Goal: Task Accomplishment & Management: Manage account settings

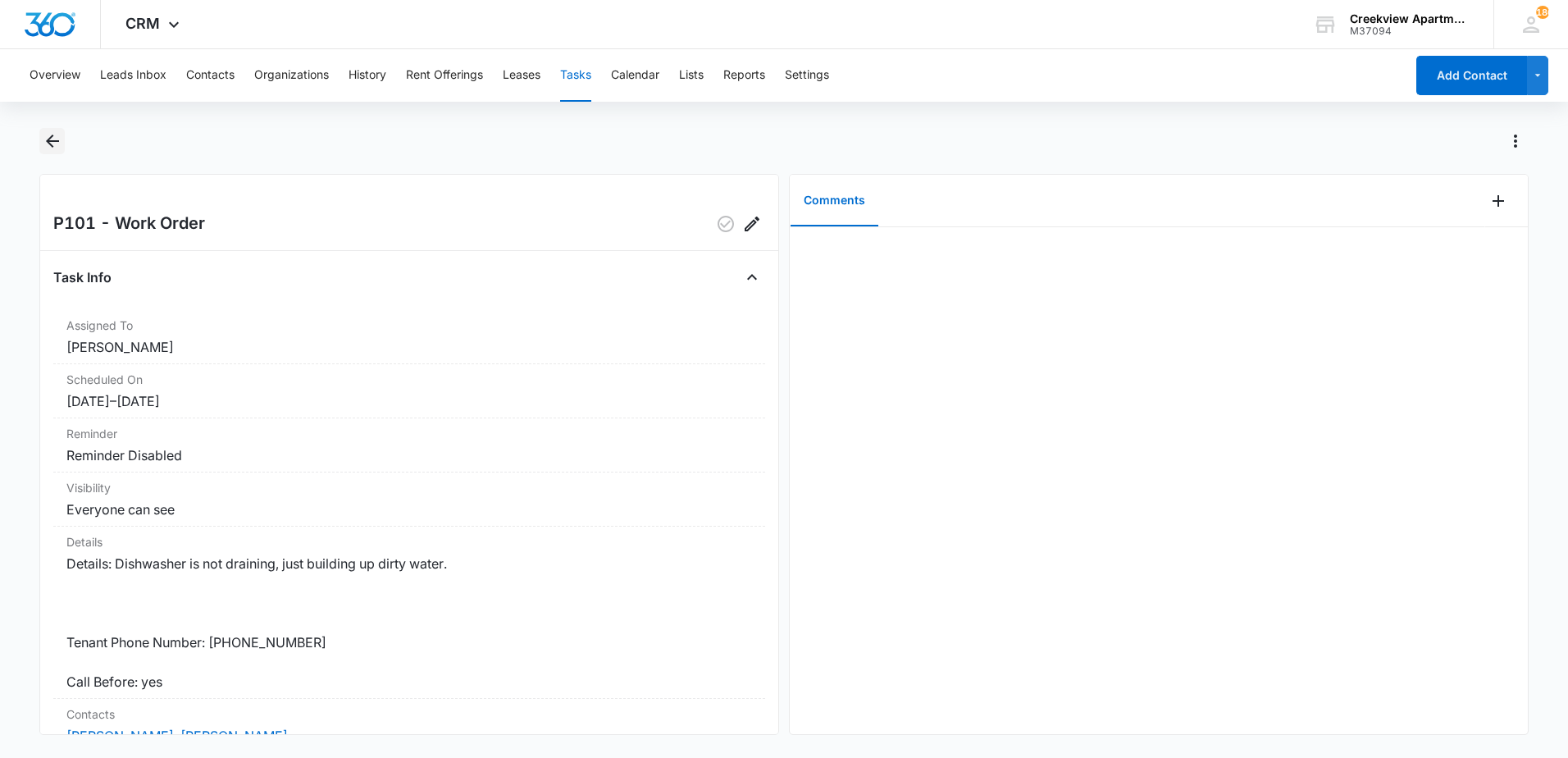
click at [47, 136] on icon "Back" at bounding box center [53, 141] width 20 height 20
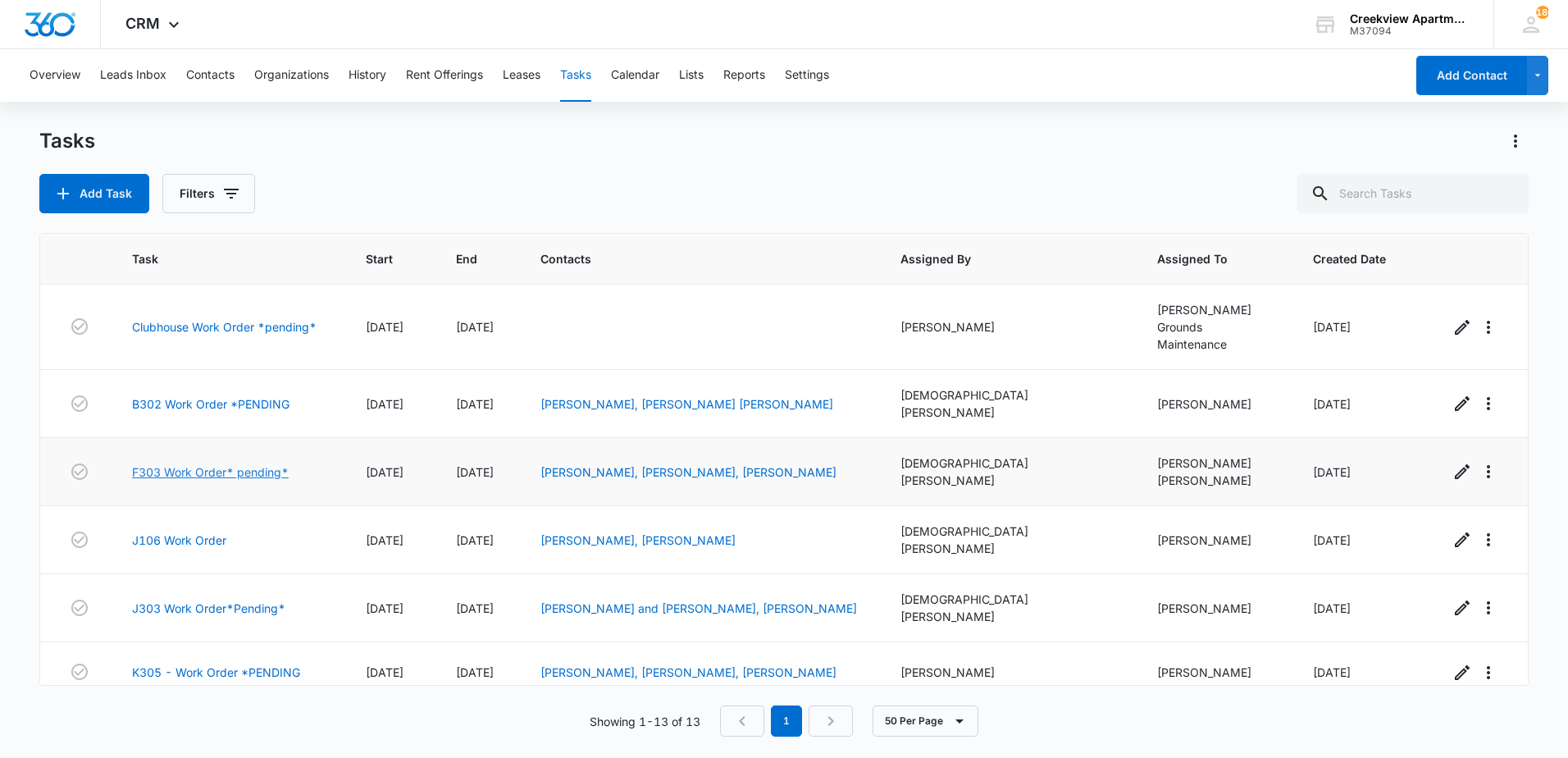
click at [231, 464] on link "F303 Work Order* pending*" at bounding box center [211, 472] width 157 height 17
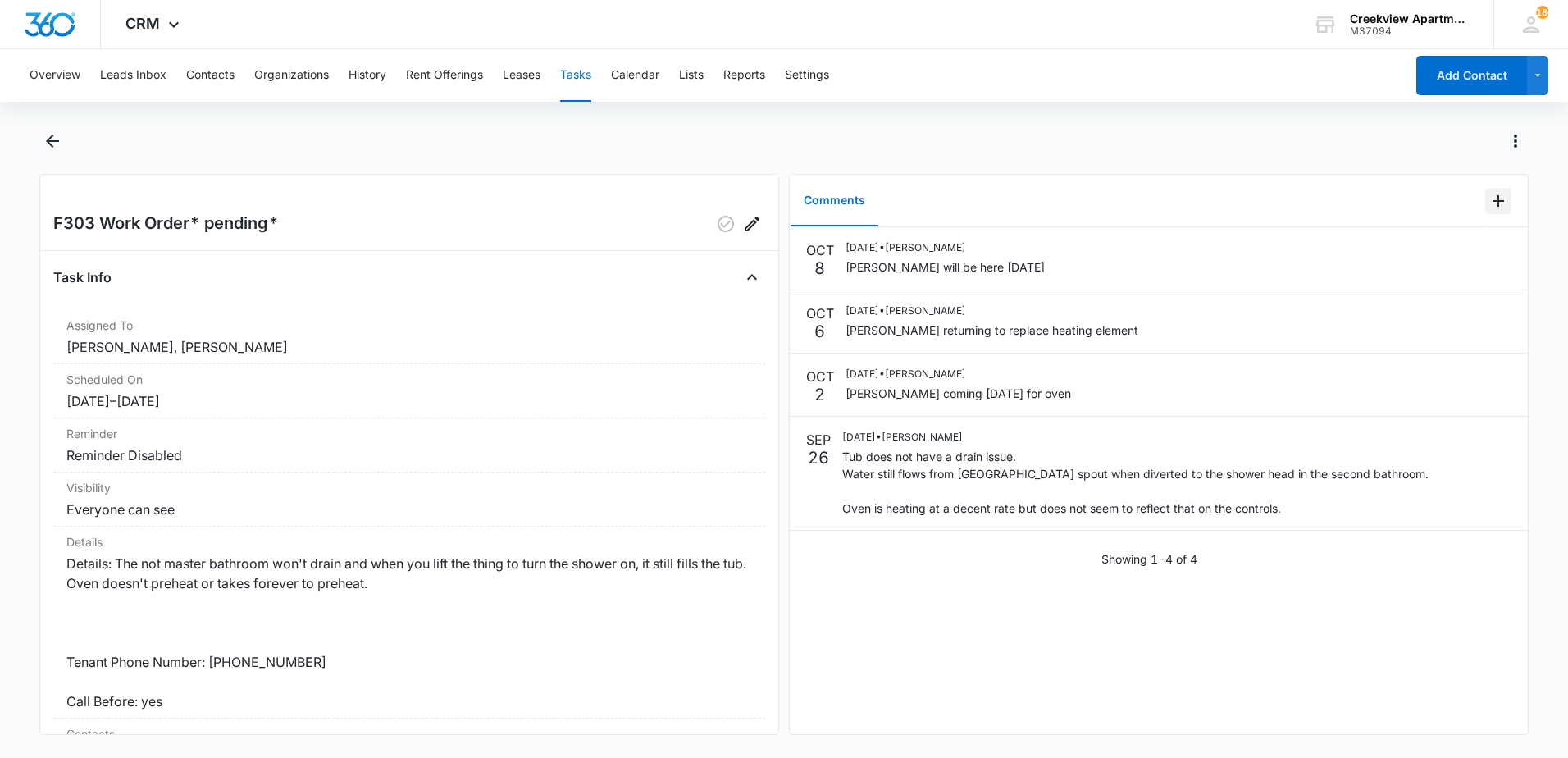
click at [1491, 204] on icon "Add Comment" at bounding box center [1498, 201] width 20 height 20
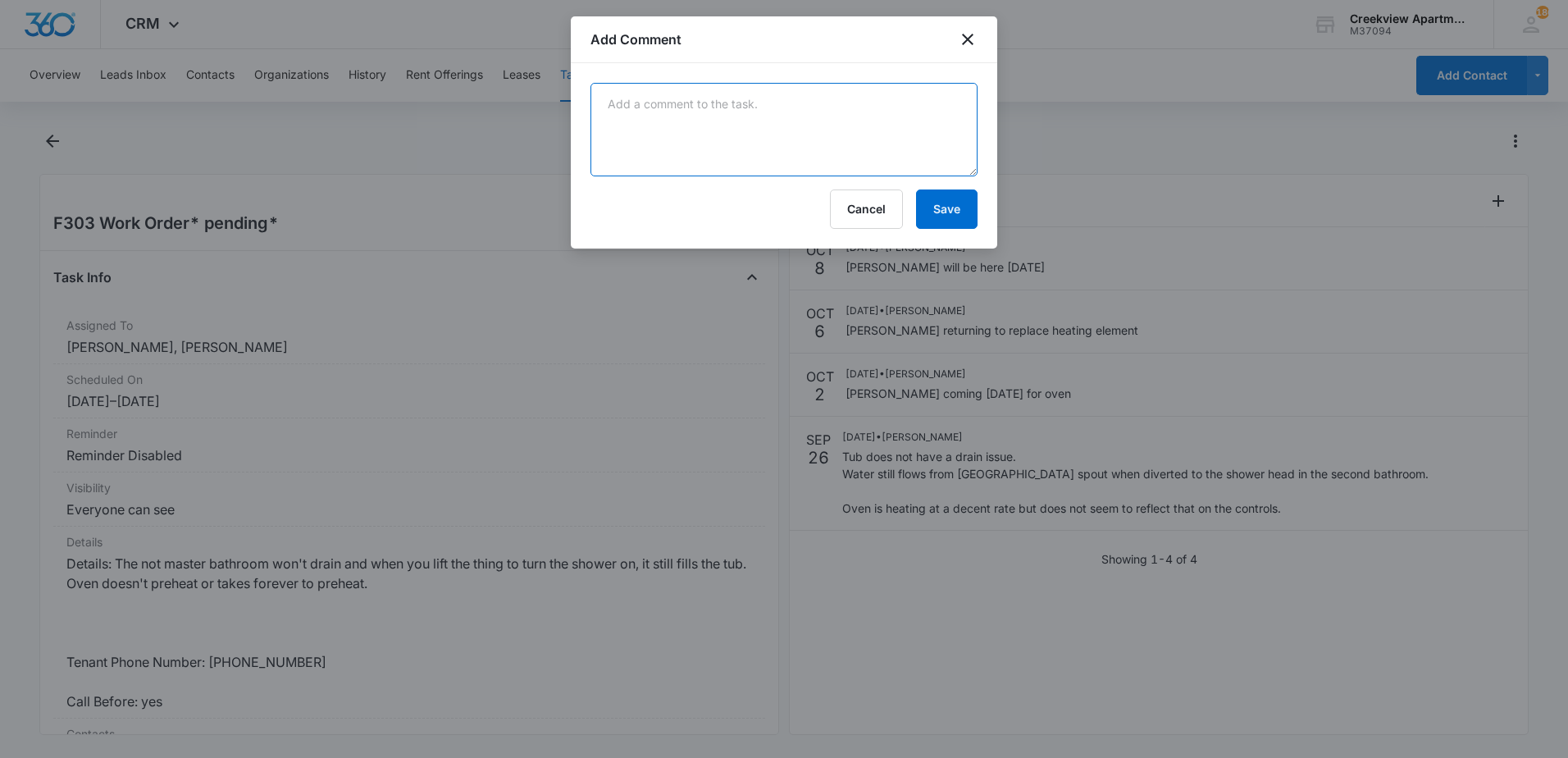
click at [875, 140] on textarea at bounding box center [784, 129] width 387 height 94
type textarea "Manweiler replaced heating element"
click at [952, 211] on button "Save" at bounding box center [948, 210] width 62 height 40
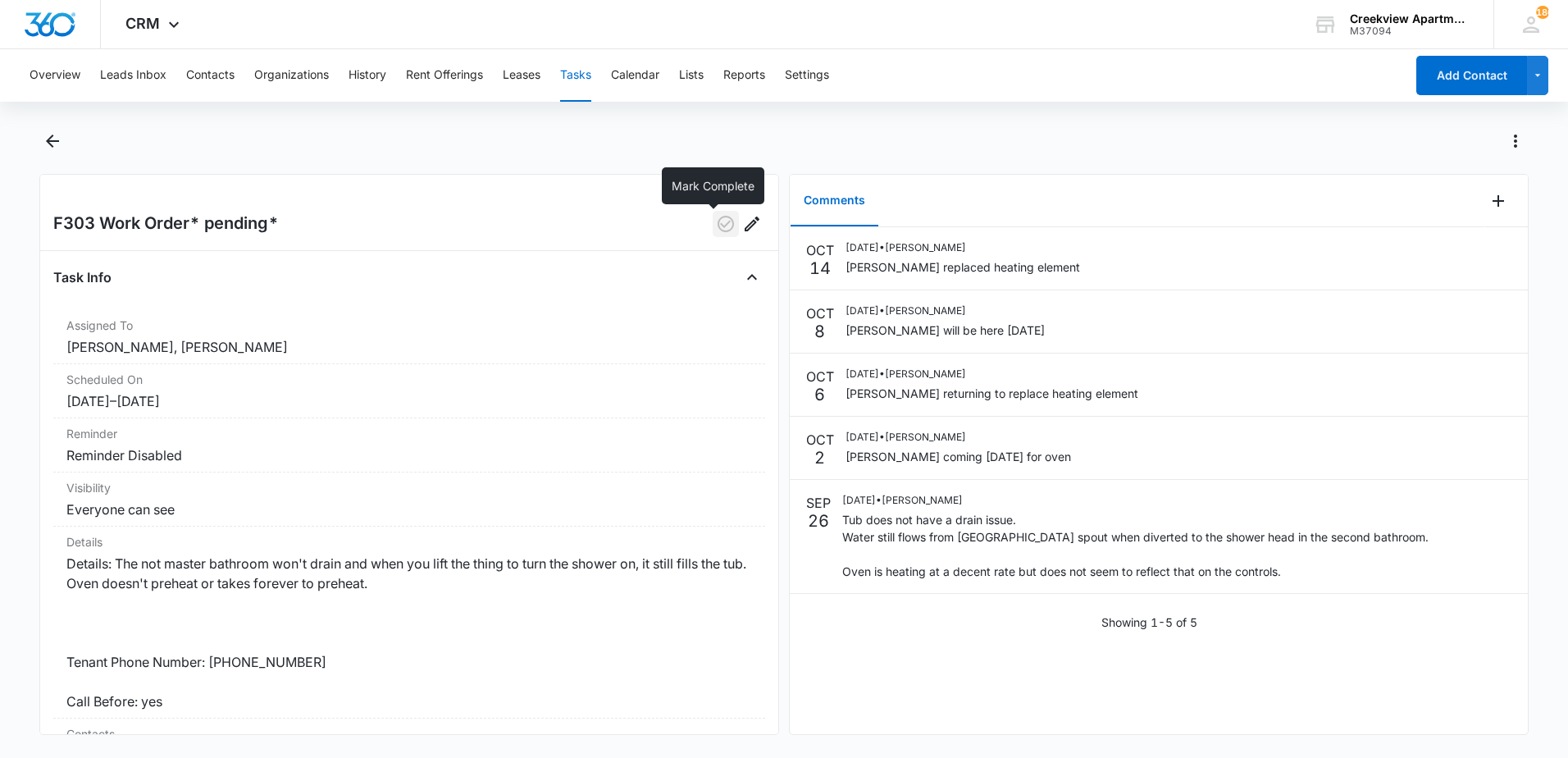
click at [716, 226] on icon "button" at bounding box center [726, 224] width 20 height 20
click at [46, 138] on icon "Back" at bounding box center [53, 141] width 20 height 20
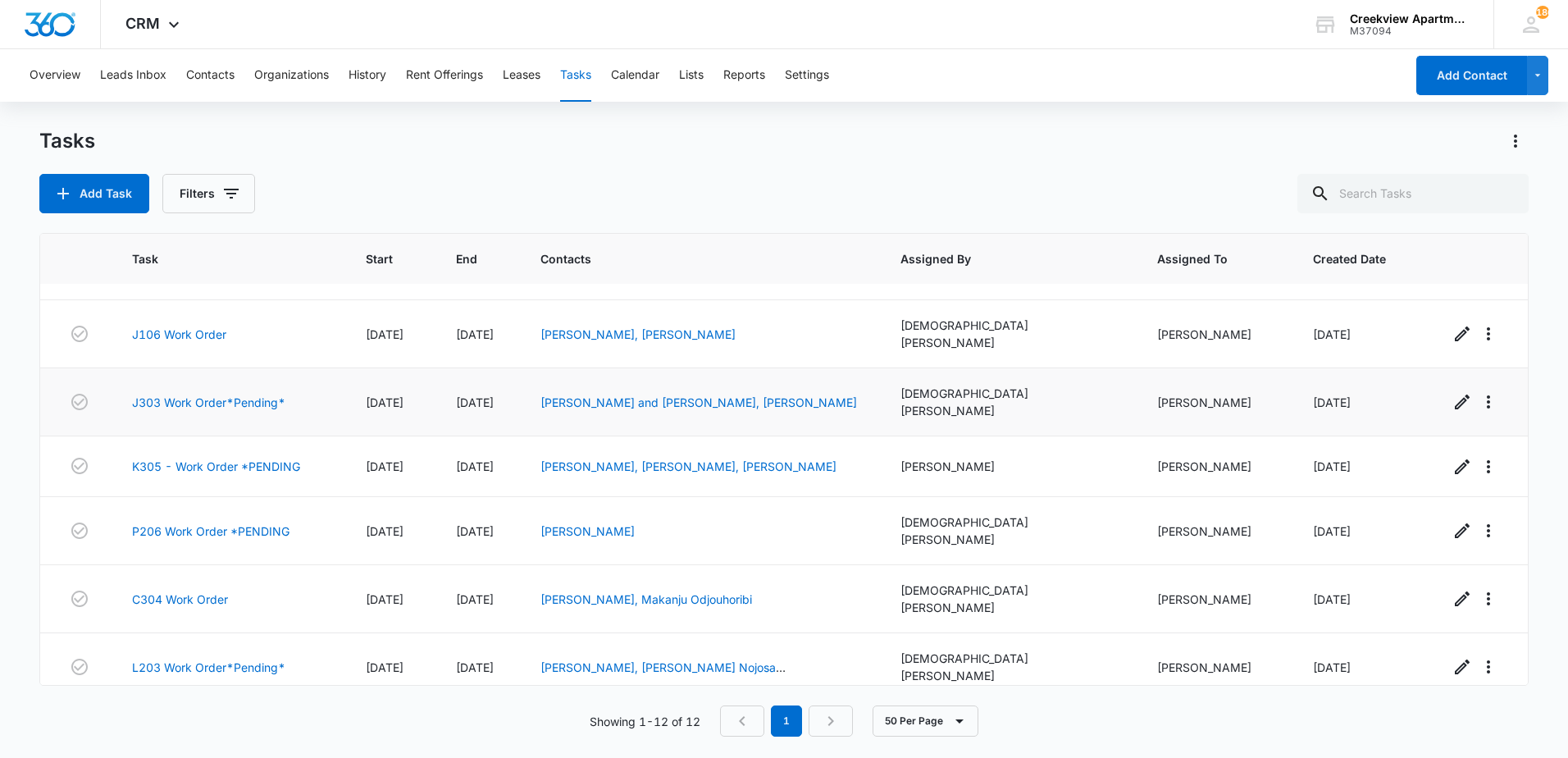
scroll to position [164, 0]
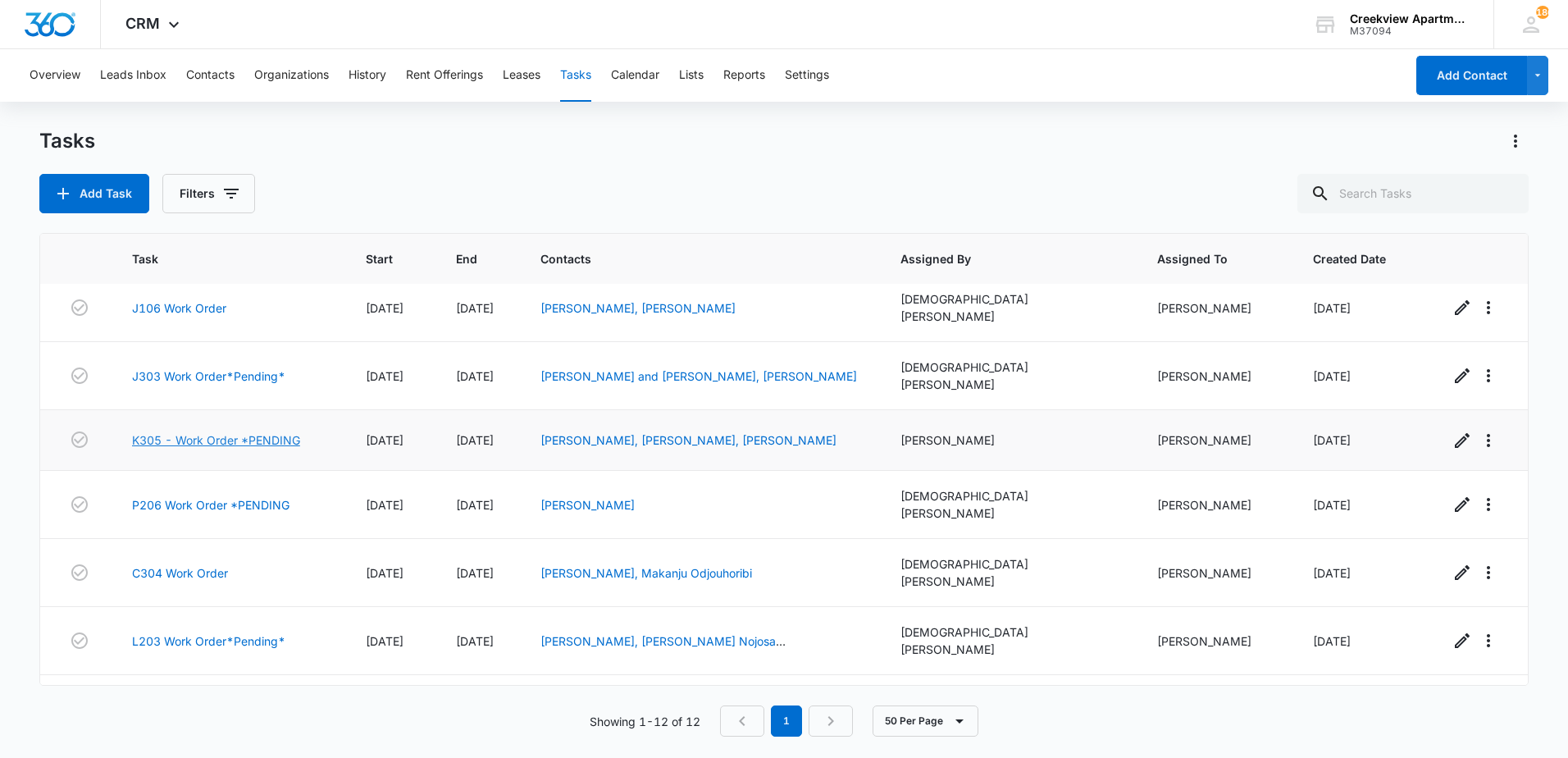
click at [206, 432] on link "K305 - Work Order *PENDING" at bounding box center [216, 440] width 168 height 17
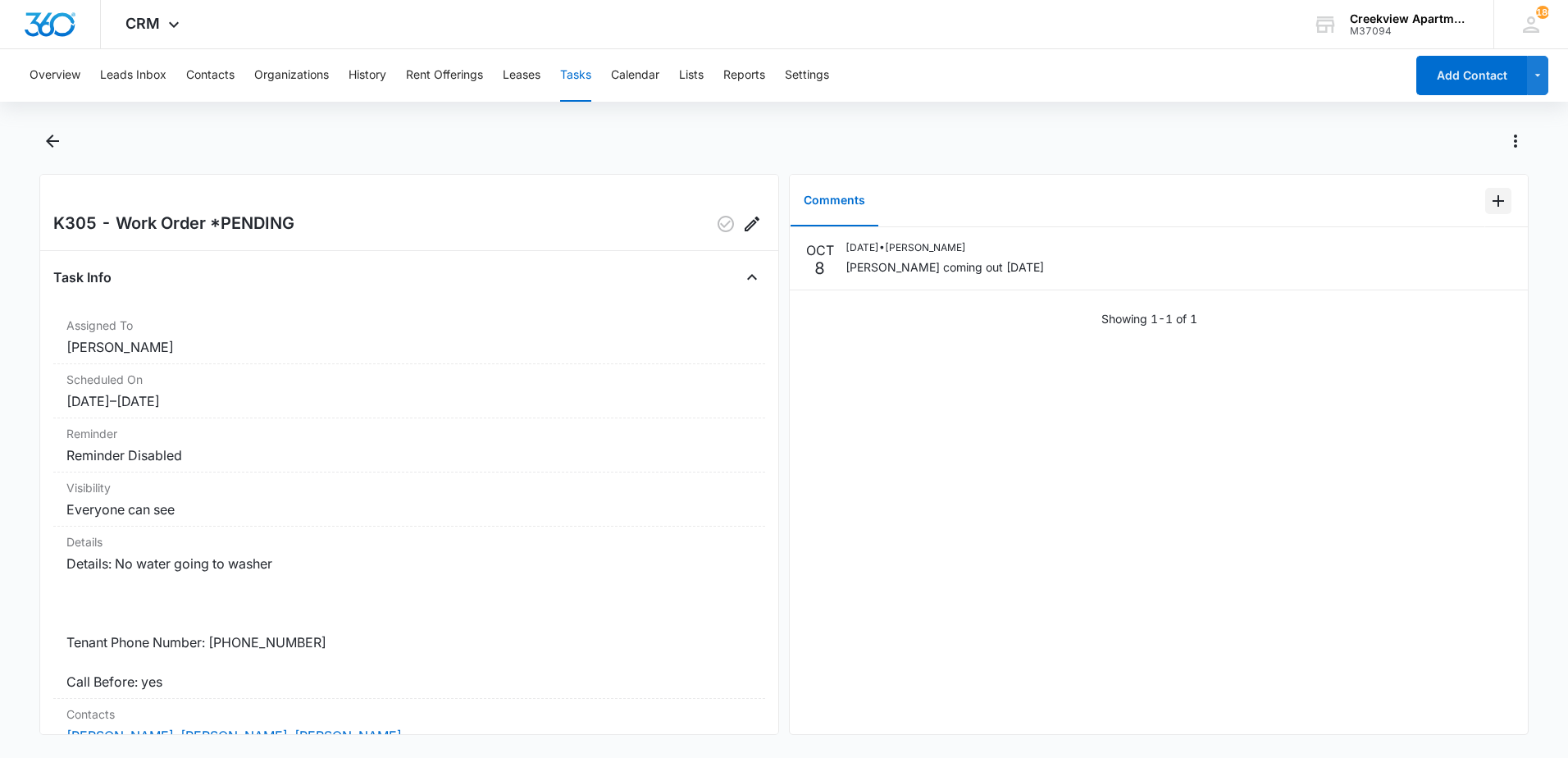
click at [1493, 201] on icon "Add Comment" at bounding box center [1499, 201] width 12 height 12
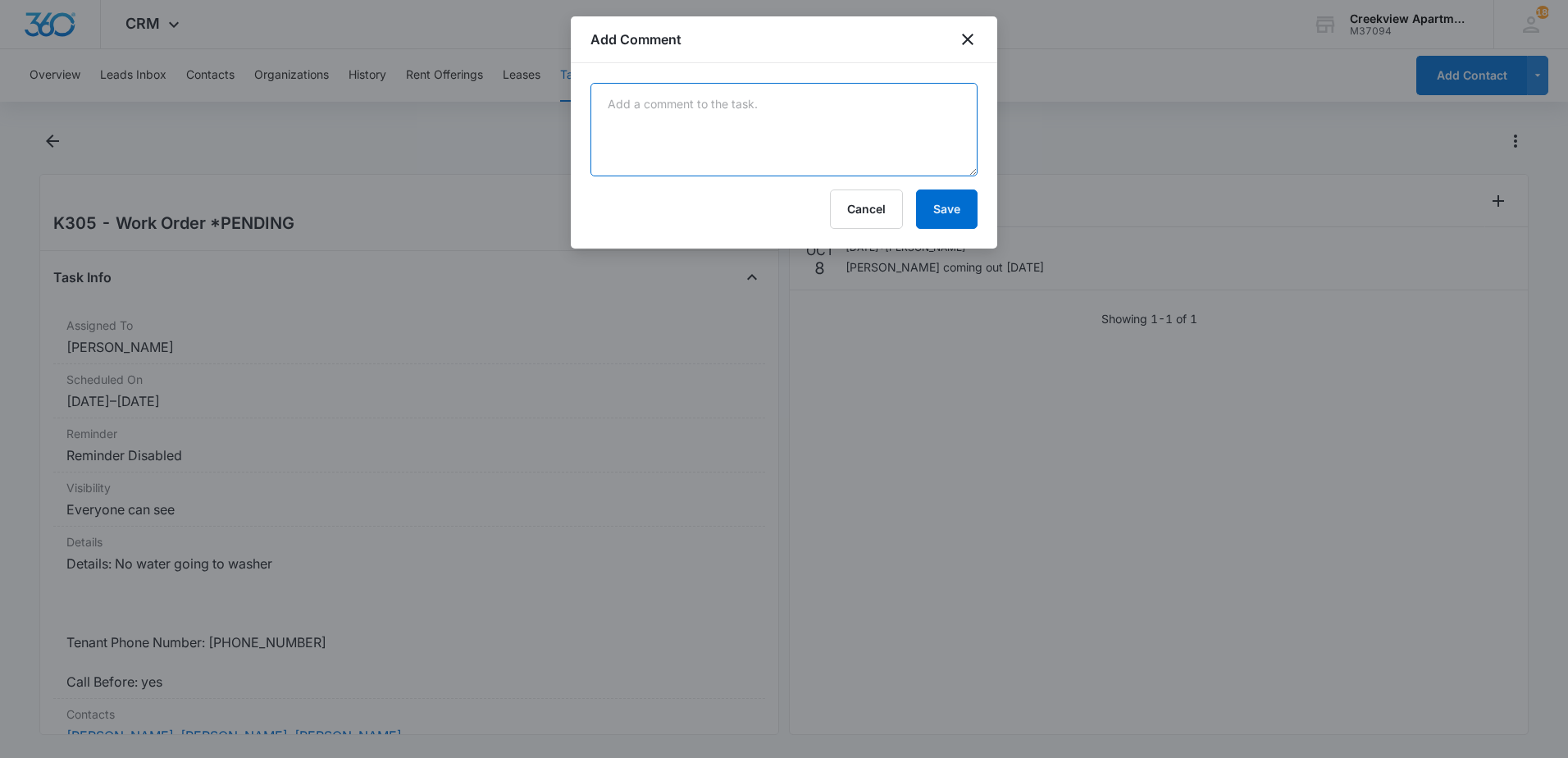
click at [802, 169] on textarea at bounding box center [784, 129] width 387 height 94
type textarea "Manweiler serviced"
click at [962, 206] on button "Save" at bounding box center [948, 210] width 62 height 40
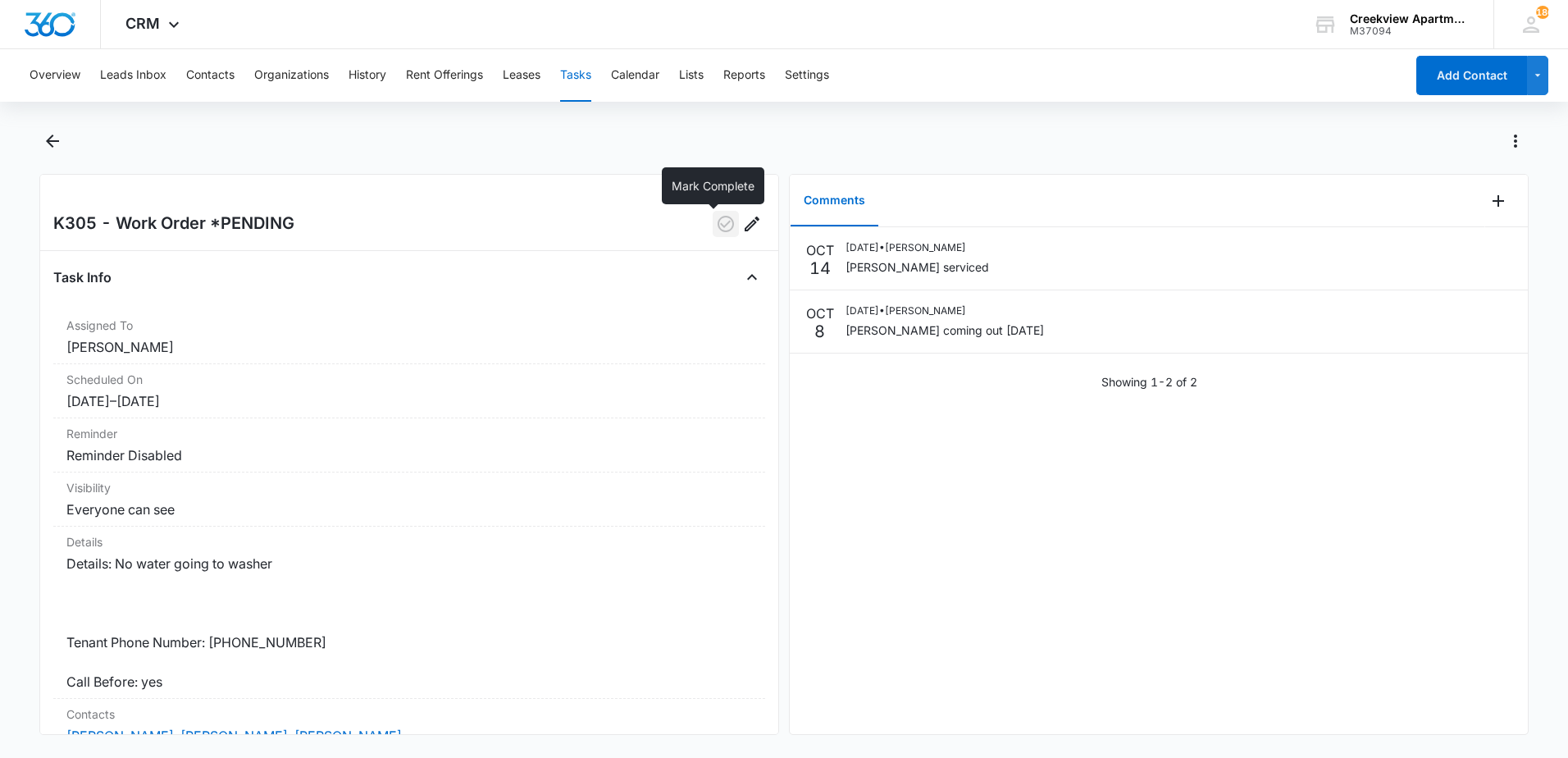
click at [716, 228] on icon "button" at bounding box center [726, 224] width 20 height 20
click at [45, 143] on icon "Back" at bounding box center [53, 141] width 20 height 20
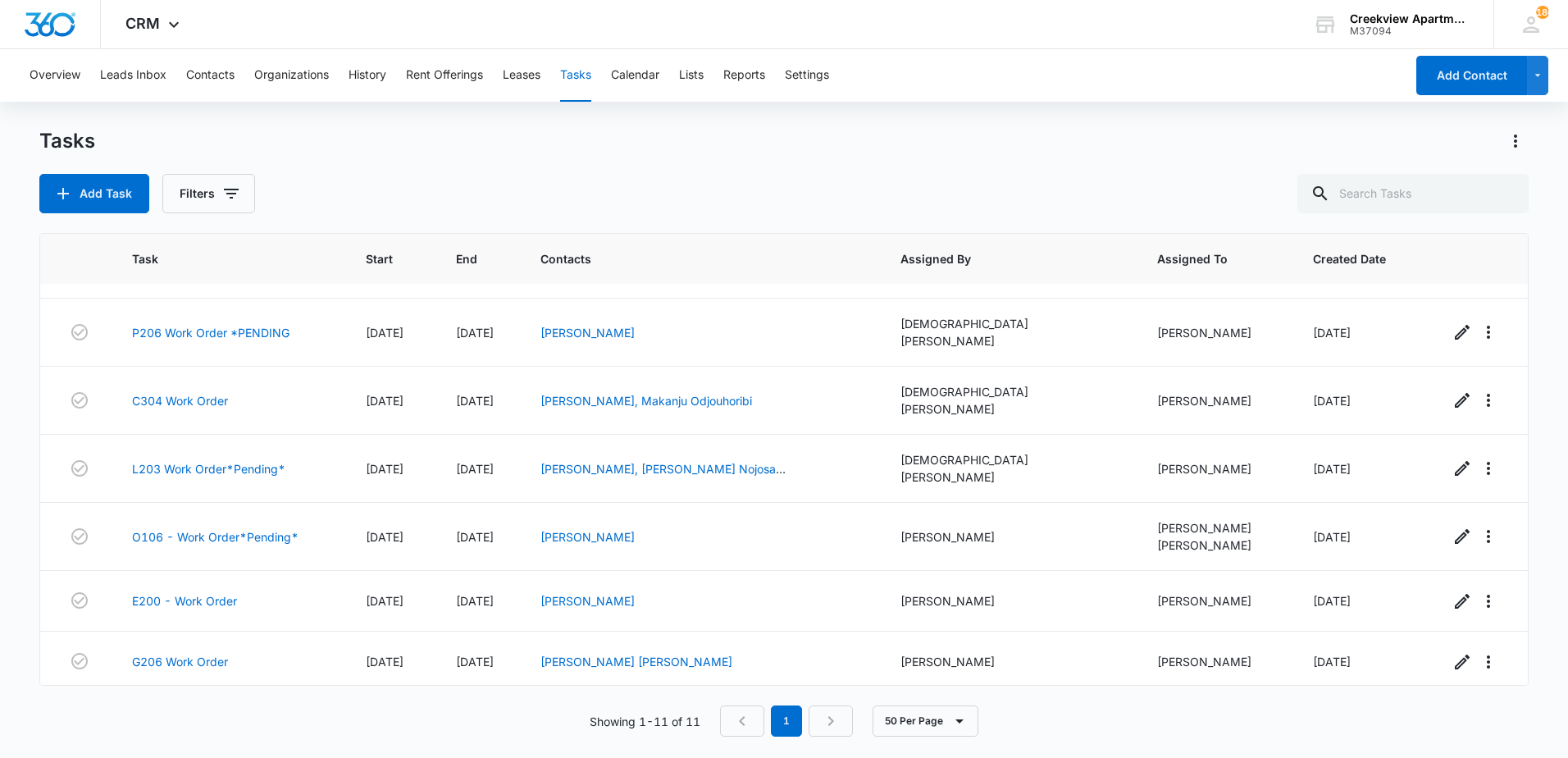
scroll to position [282, 0]
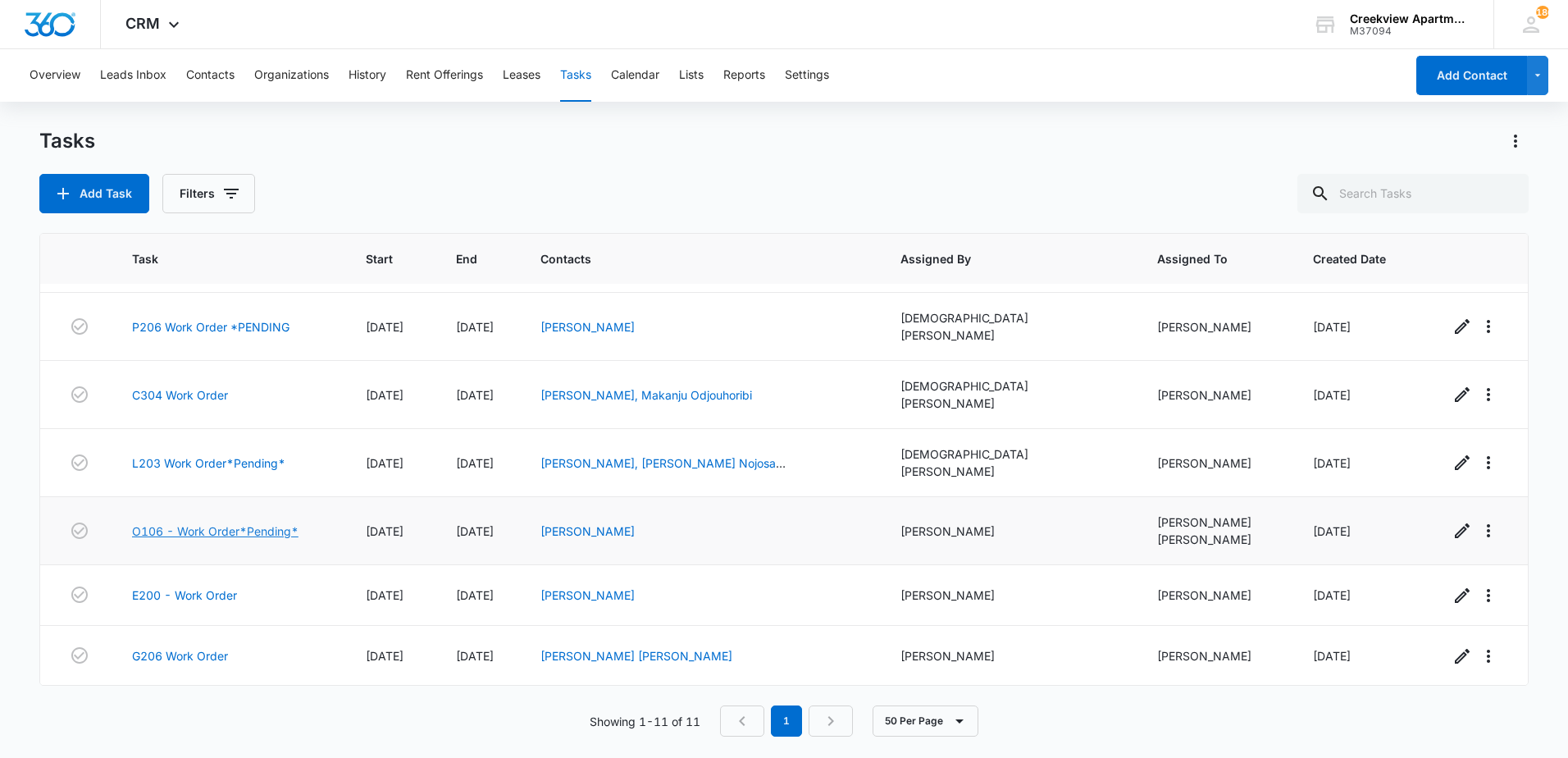
click at [241, 523] on link "O106 - Work Order*Pending*" at bounding box center [215, 531] width 166 height 17
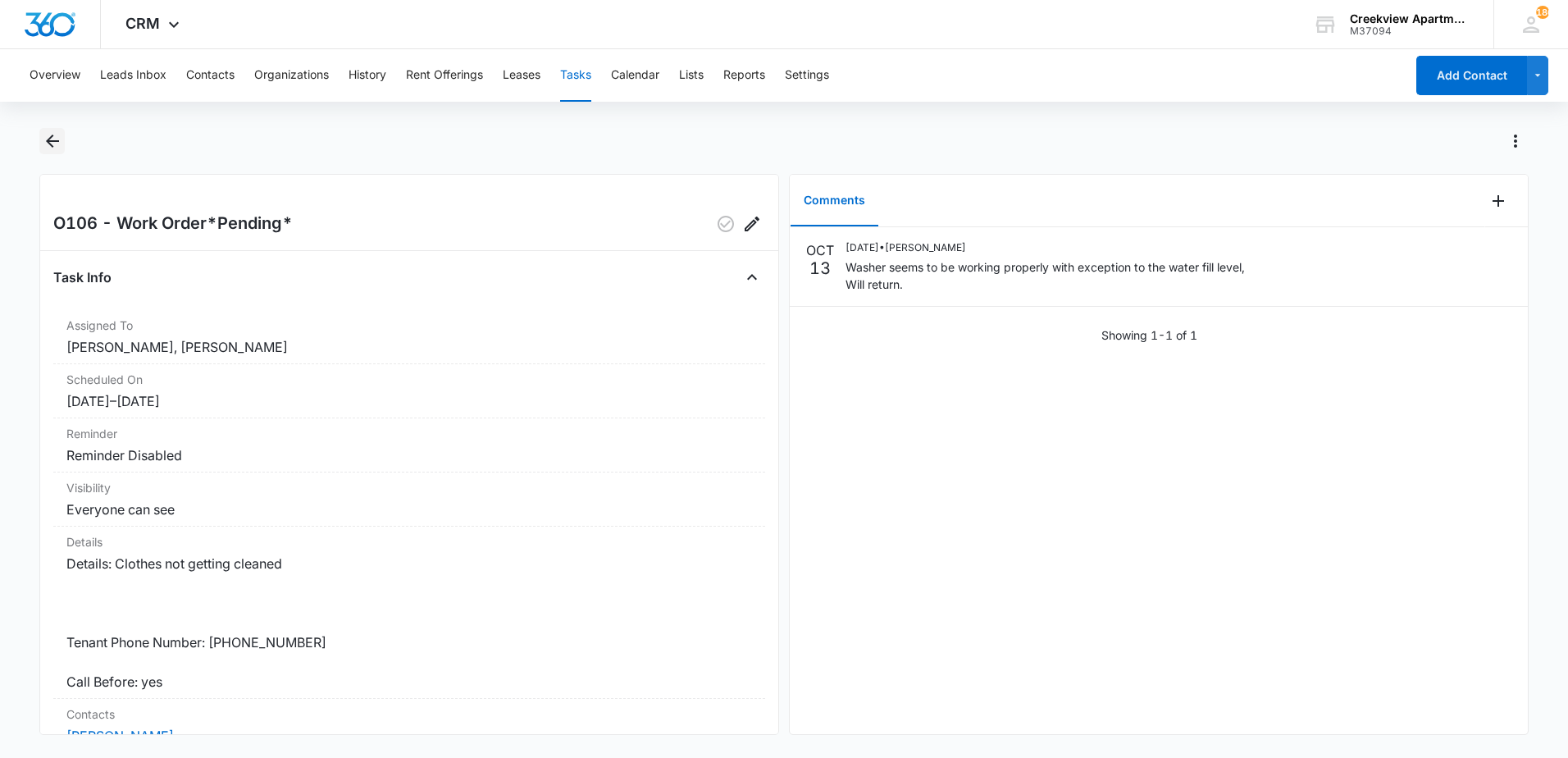
click at [59, 141] on icon "Back" at bounding box center [52, 140] width 13 height 13
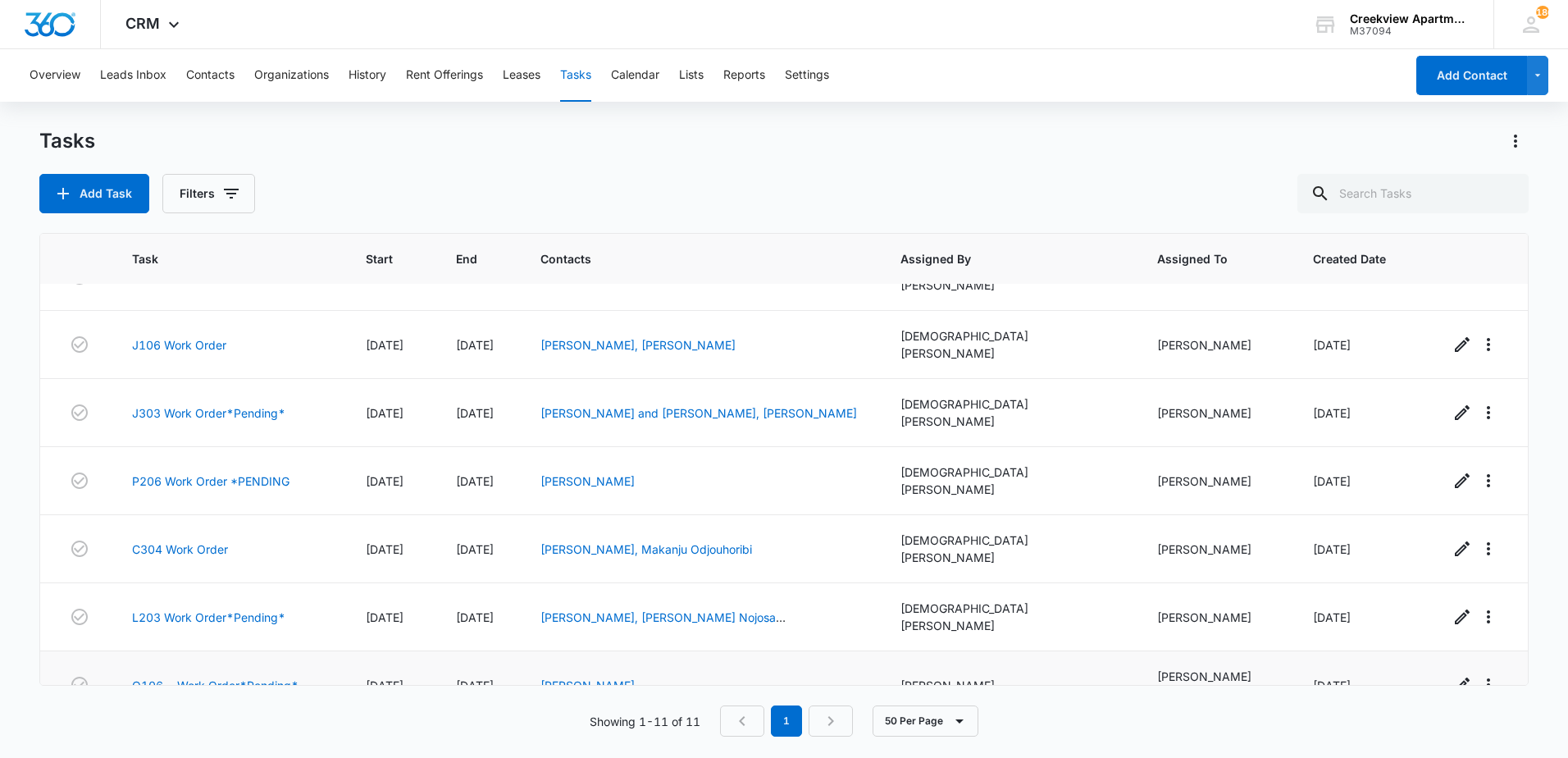
scroll to position [282, 0]
